Goal: Communication & Community: Ask a question

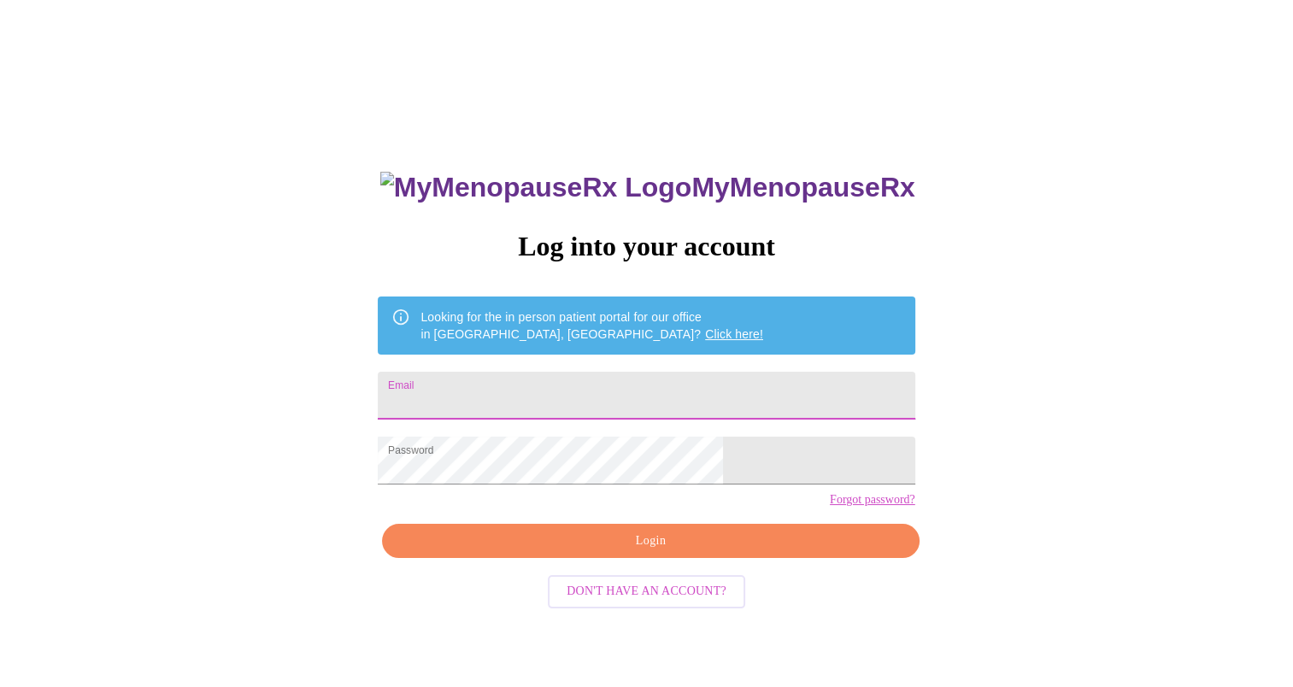
click at [647, 372] on input "Email" at bounding box center [646, 396] width 537 height 48
type input "[EMAIL_ADDRESS][DOMAIN_NAME]"
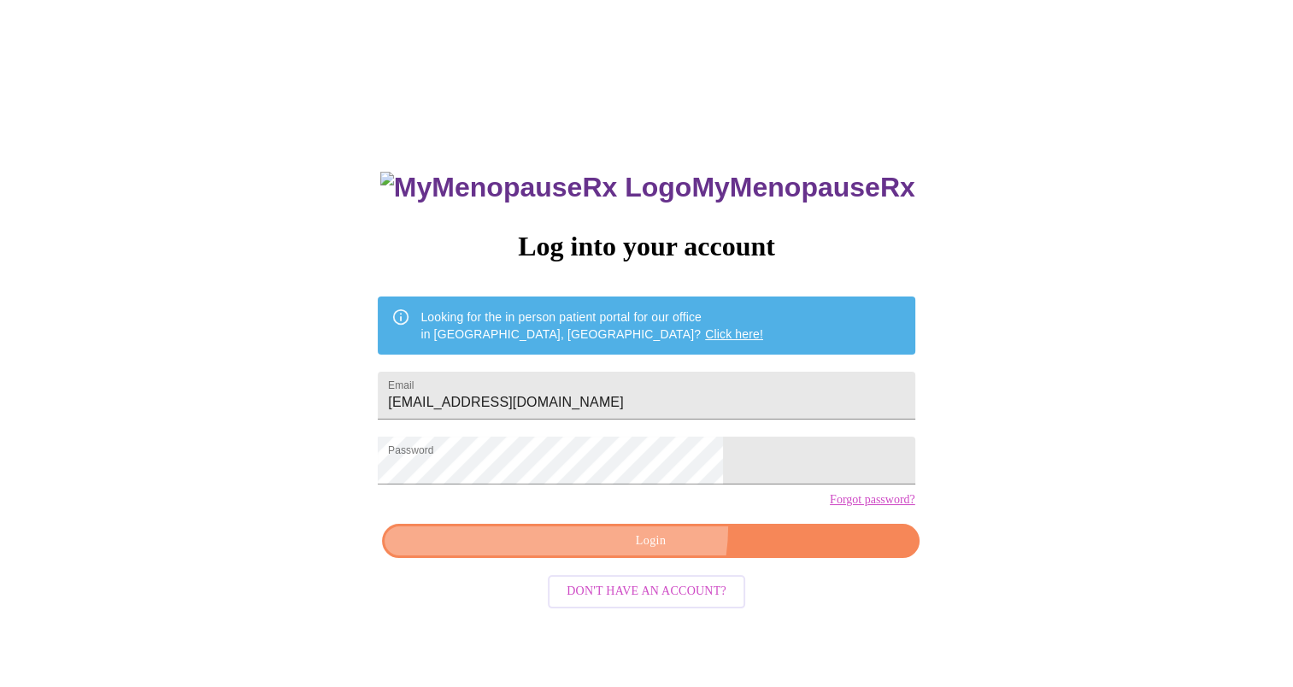
click at [626, 557] on button "Login" at bounding box center [650, 541] width 537 height 35
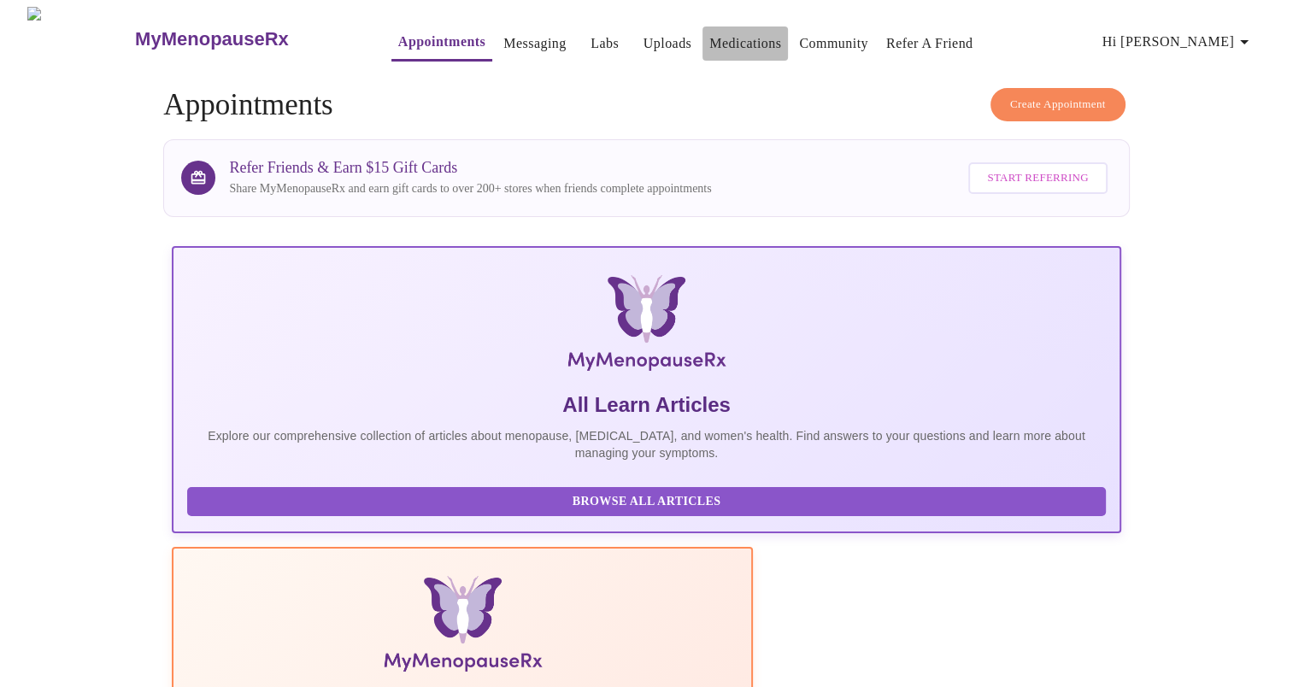
click at [709, 39] on link "Medications" at bounding box center [745, 44] width 72 height 24
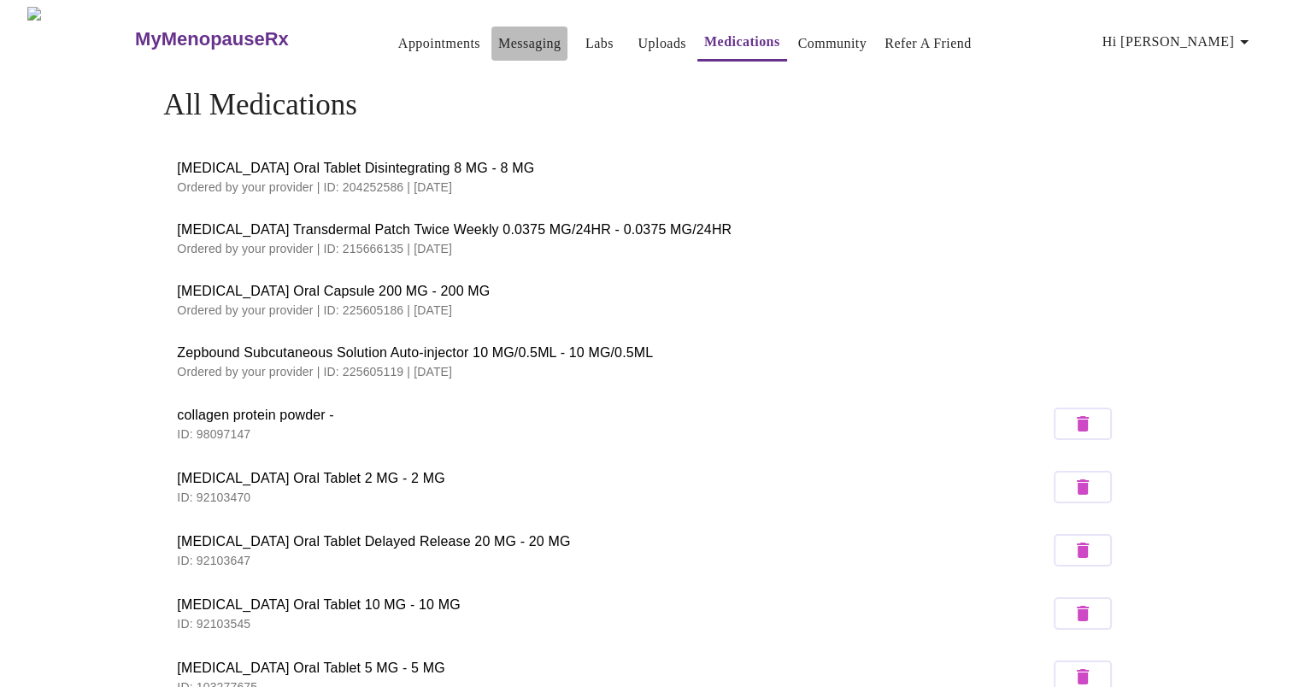
click at [498, 36] on link "Messaging" at bounding box center [529, 44] width 62 height 24
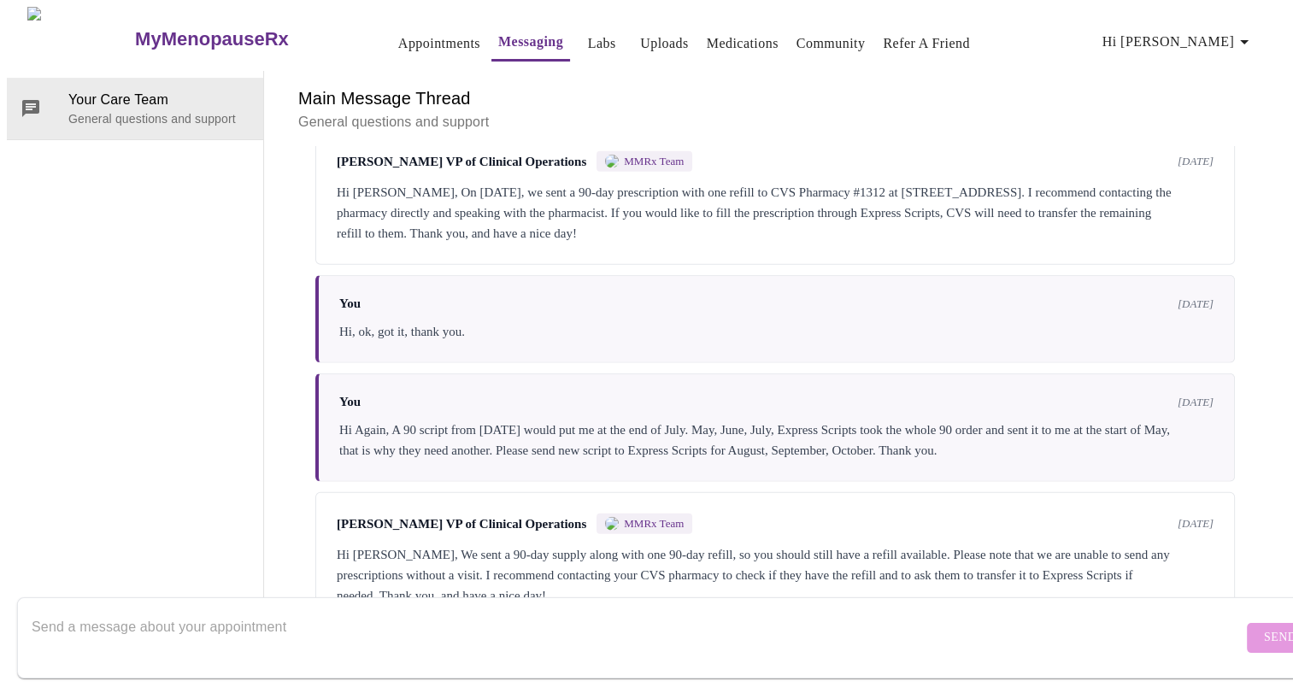
scroll to position [4534, 0]
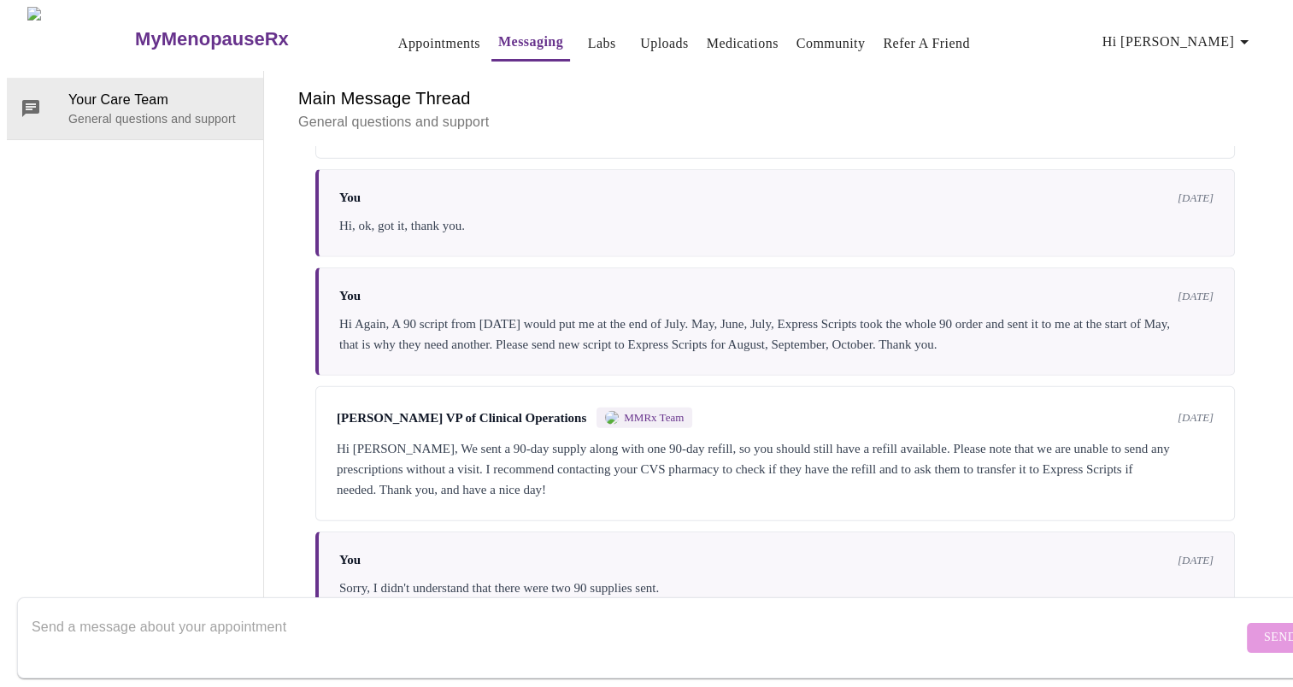
click at [551, 636] on textarea "Send a message about your appointment" at bounding box center [637, 637] width 1211 height 55
